Goal: Transaction & Acquisition: Purchase product/service

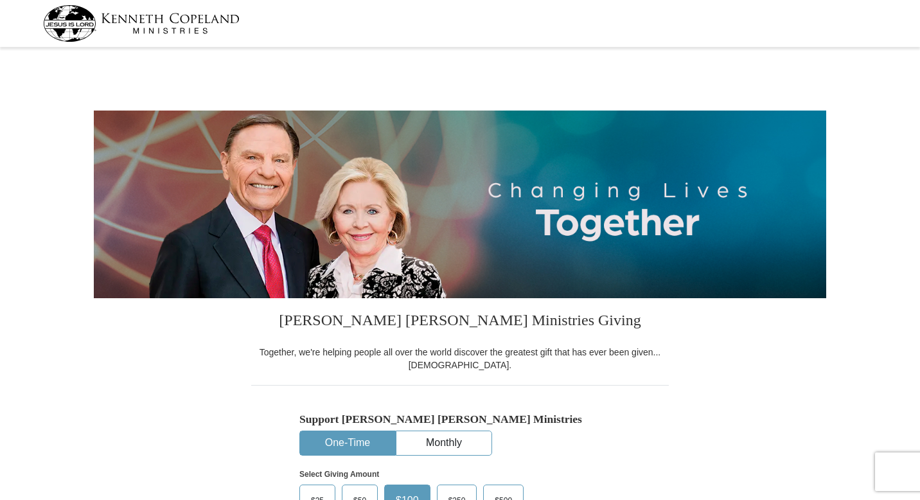
select select "[GEOGRAPHIC_DATA]"
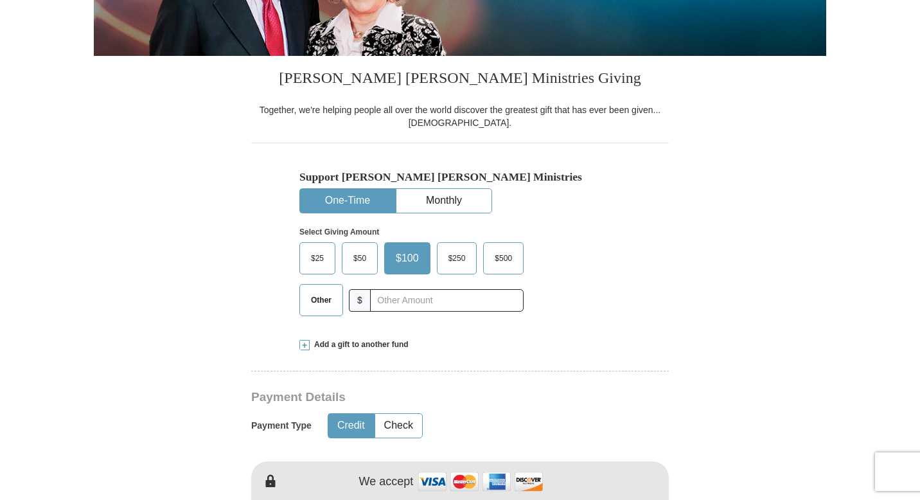
scroll to position [257, 0]
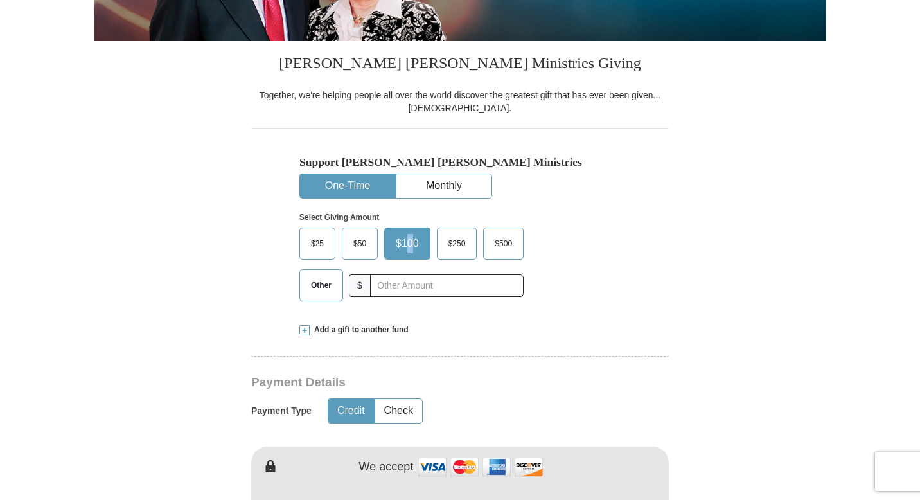
click at [411, 241] on span "$100" at bounding box center [407, 243] width 36 height 19
click at [597, 248] on div "Select Giving Amount Amount must be a valid number The total gift cannot be les…" at bounding box center [460, 255] width 321 height 112
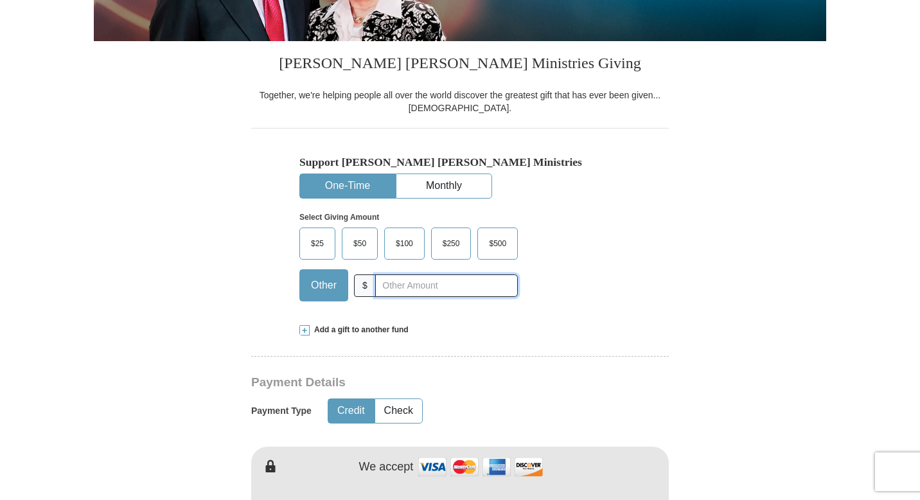
click at [401, 284] on input "text" at bounding box center [446, 285] width 143 height 22
type input "111.80"
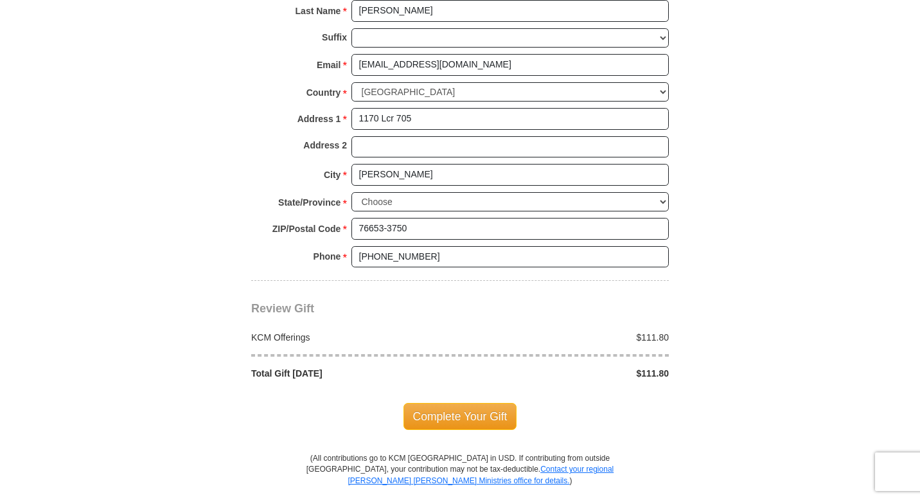
scroll to position [966, 0]
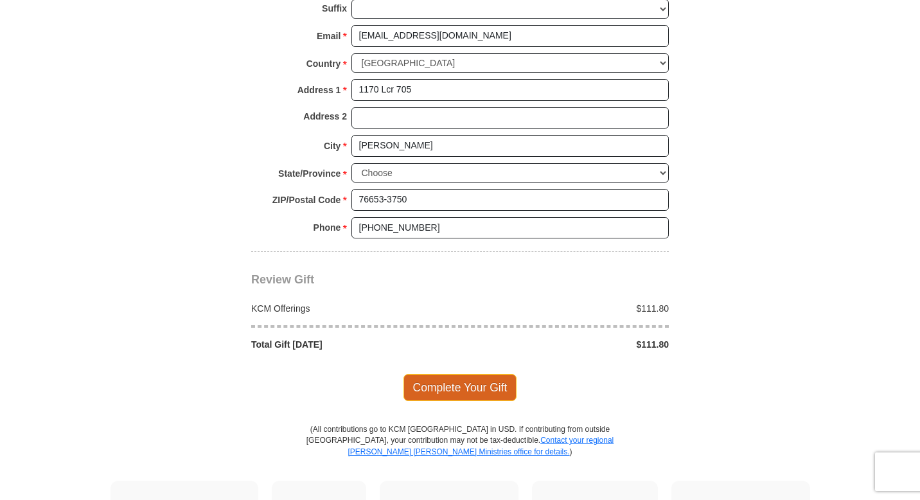
click at [473, 387] on span "Complete Your Gift" at bounding box center [461, 387] width 114 height 27
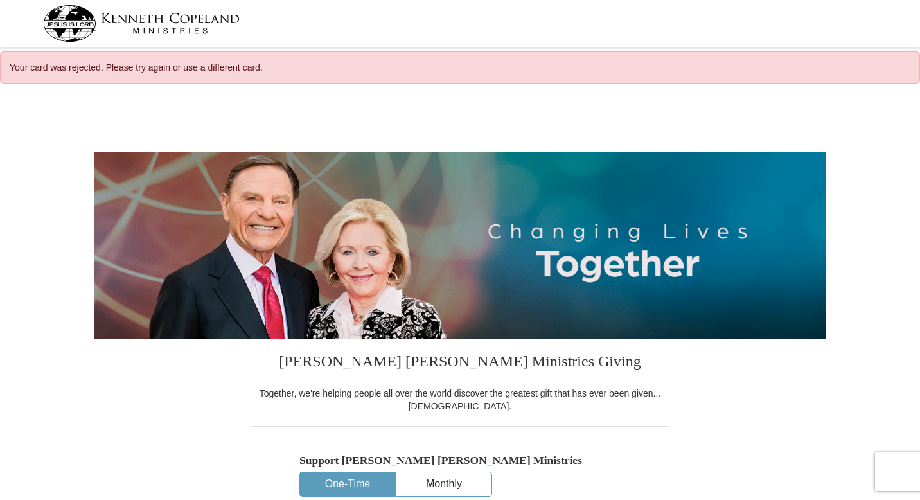
select select "TX"
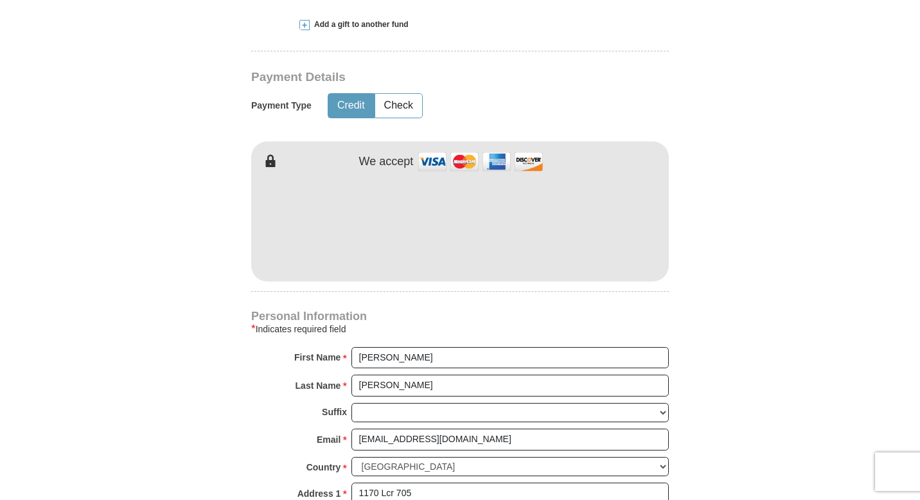
scroll to position [438, 0]
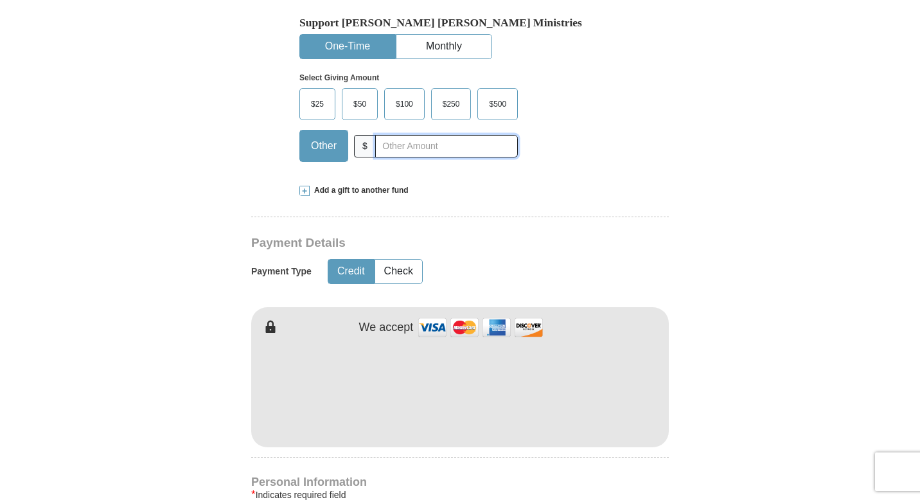
click at [419, 151] on input "text" at bounding box center [446, 146] width 143 height 22
type input "111.80"
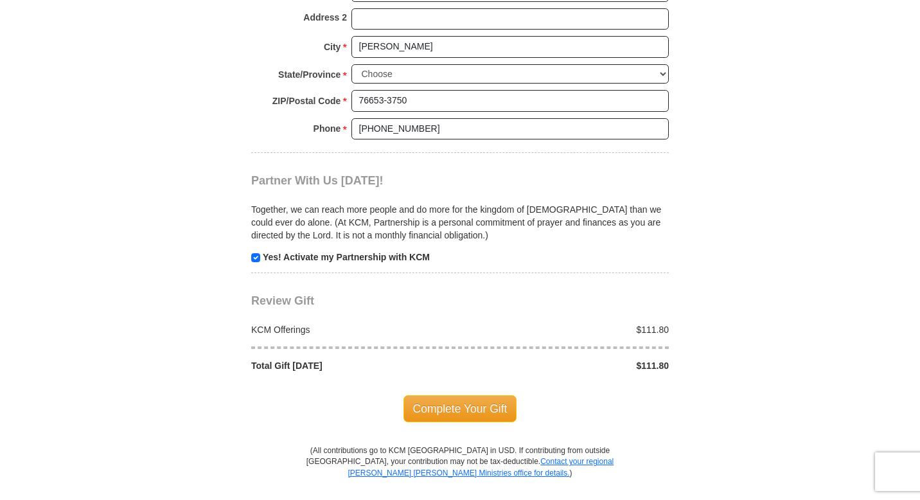
scroll to position [1107, 0]
click at [454, 406] on span "Complete Your Gift" at bounding box center [461, 408] width 114 height 27
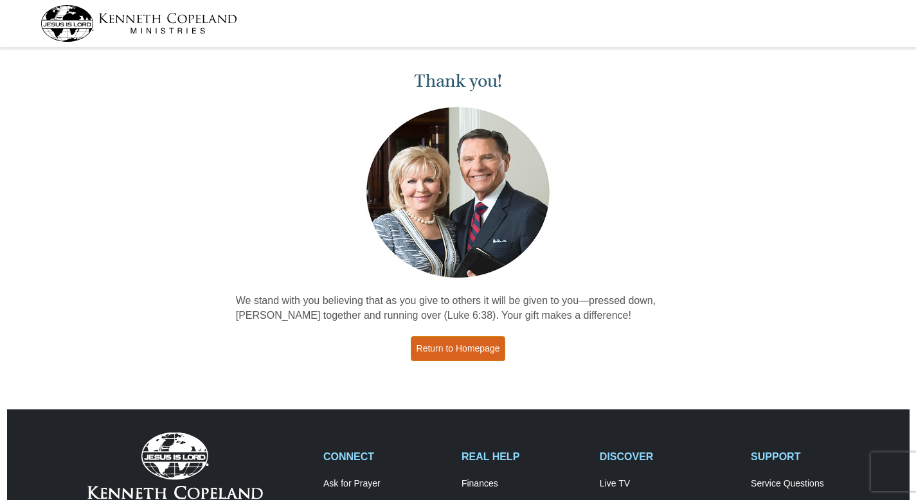
click at [456, 346] on link "Return to Homepage" at bounding box center [458, 348] width 95 height 25
